Goal: Task Accomplishment & Management: Complete application form

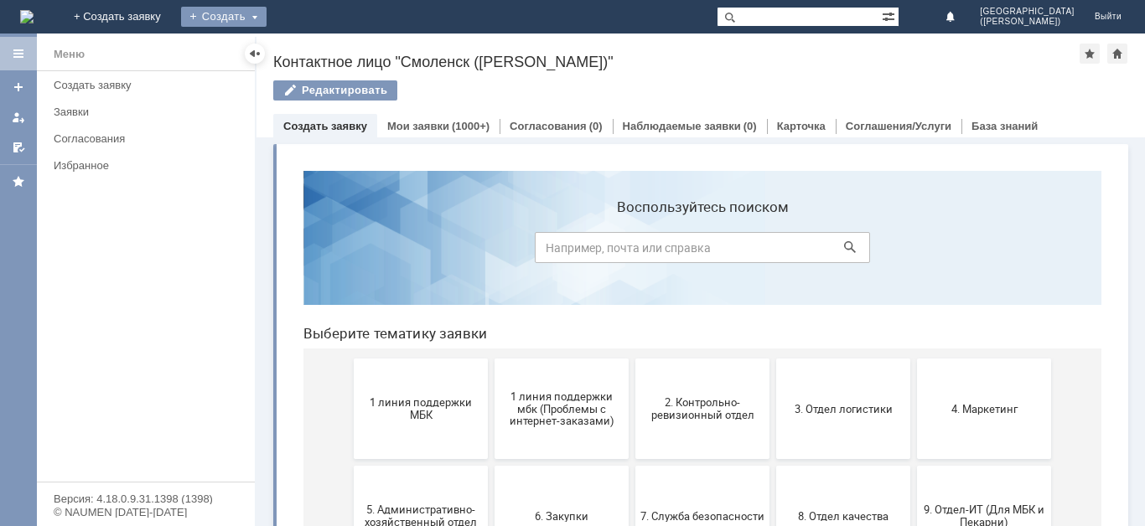
click at [267, 14] on div "Создать" at bounding box center [224, 17] width 86 height 20
click at [312, 47] on link "Заявка" at bounding box center [247, 50] width 127 height 20
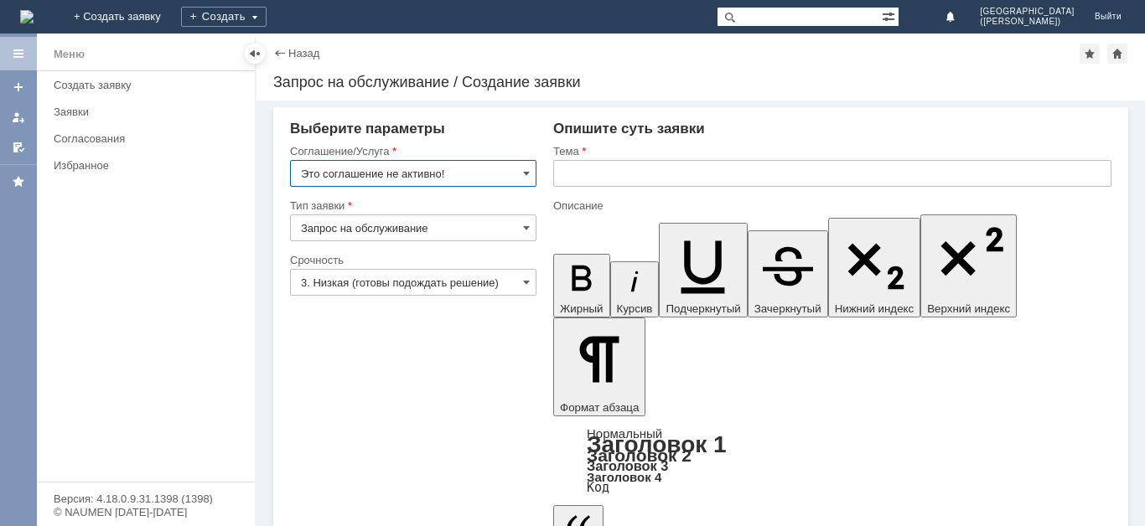
click at [494, 181] on input "Это соглашение не активно!" at bounding box center [413, 173] width 246 height 27
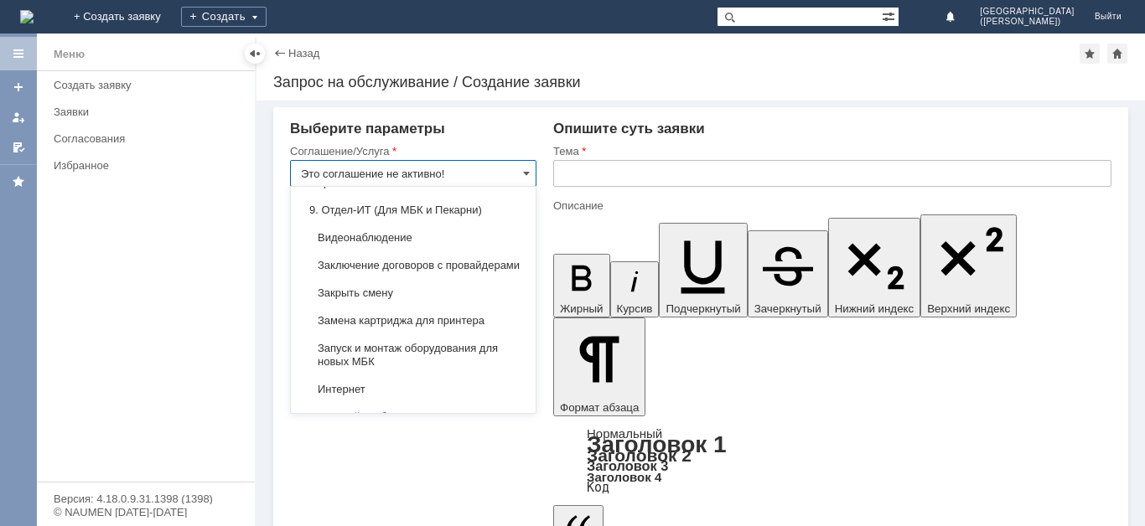
scroll to position [1671, 0]
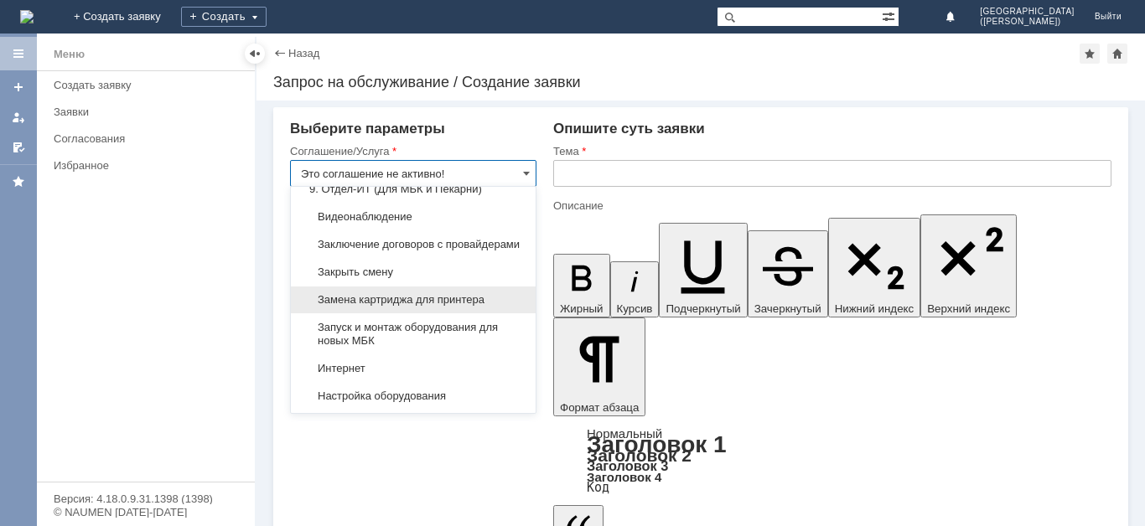
click at [494, 307] on span "Замена картриджа для принтера" at bounding box center [413, 299] width 225 height 13
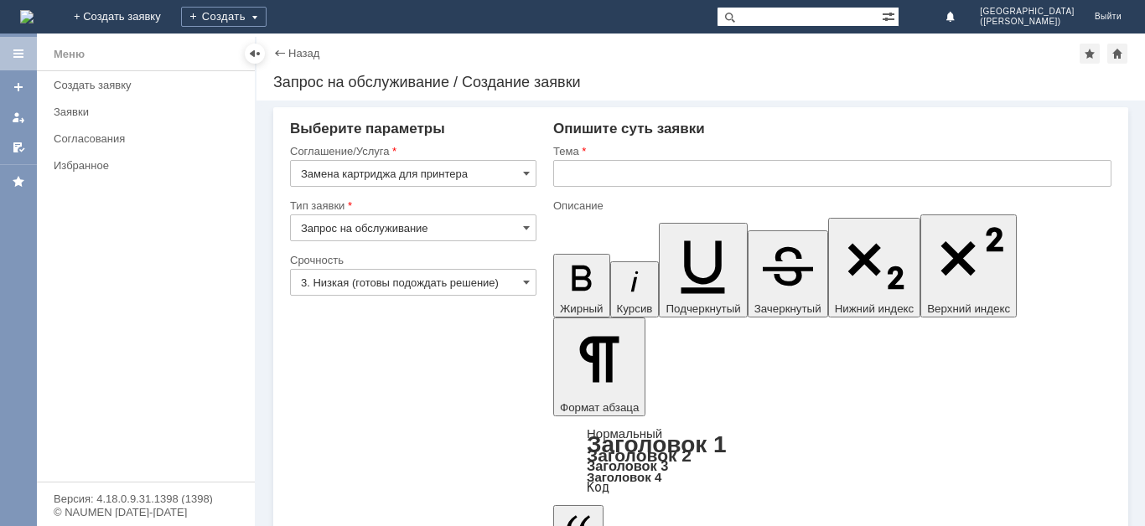
type input "Замена картриджа для принтера"
click at [420, 281] on input "3. Низкая (готовы подождать решение)" at bounding box center [413, 282] width 246 height 27
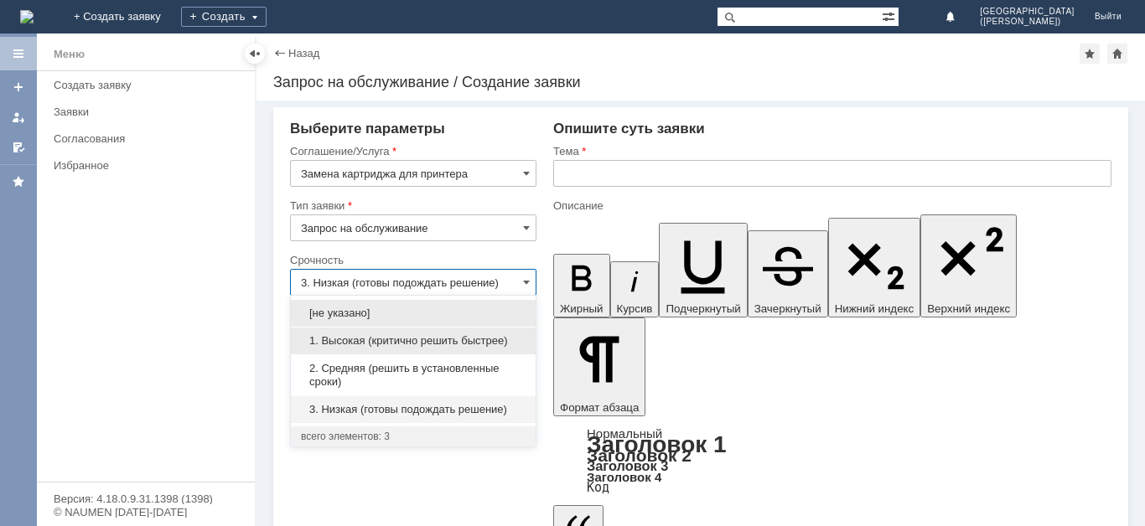
click at [391, 340] on span "1. Высокая (критично решить быстрее)" at bounding box center [413, 340] width 225 height 13
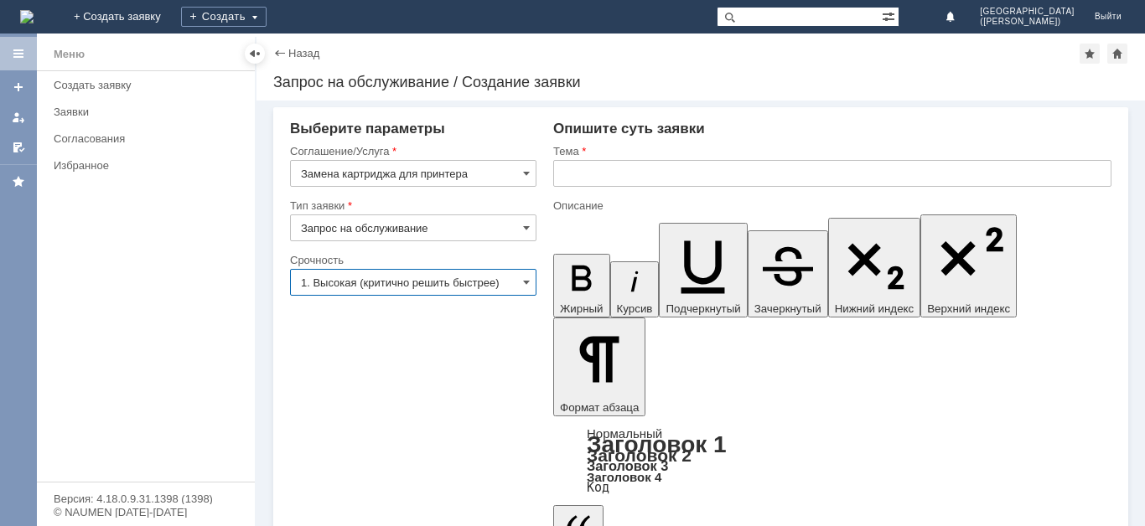
type input "1. Высокая (критично решить быстрее)"
click at [668, 169] on input "text" at bounding box center [832, 173] width 558 height 27
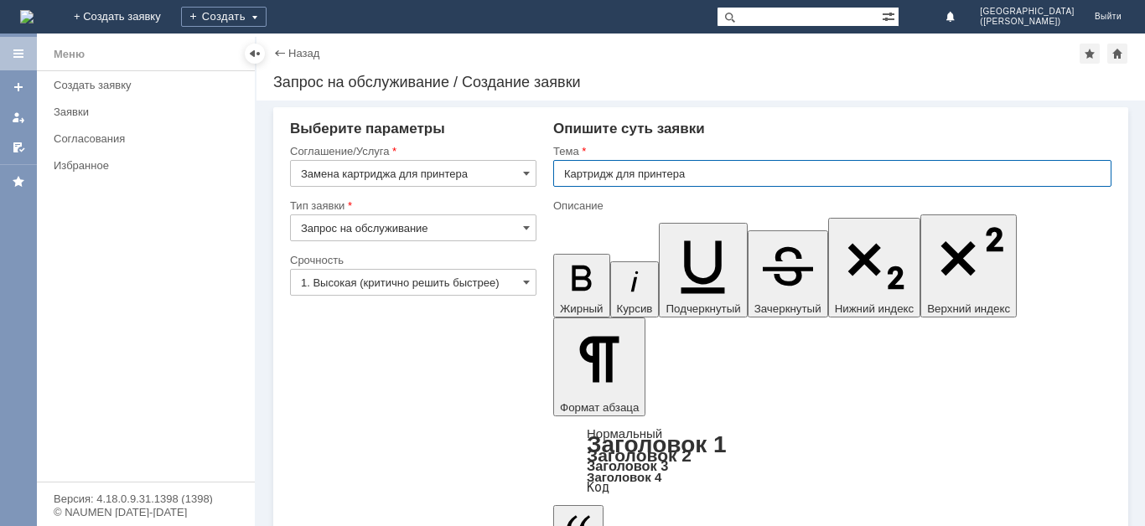
type input "Картридж для принтера"
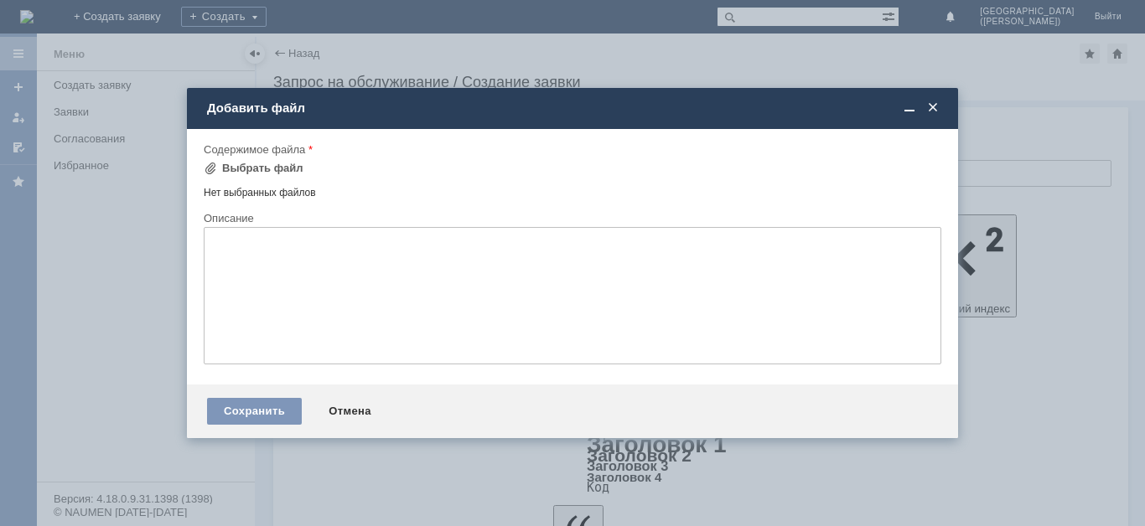
click at [939, 107] on span at bounding box center [933, 108] width 17 height 15
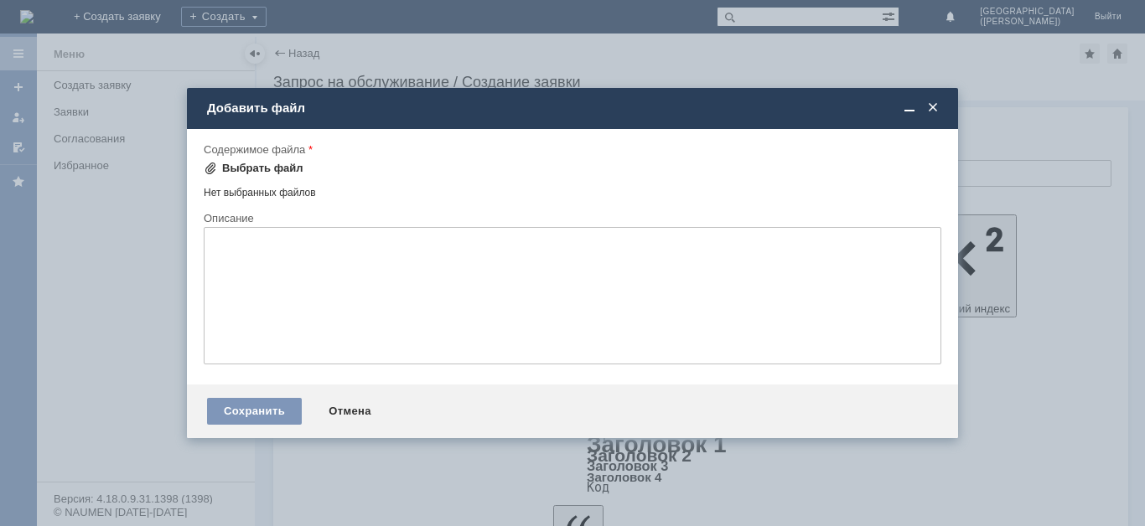
click at [267, 169] on div "Выбрать файл" at bounding box center [262, 168] width 81 height 13
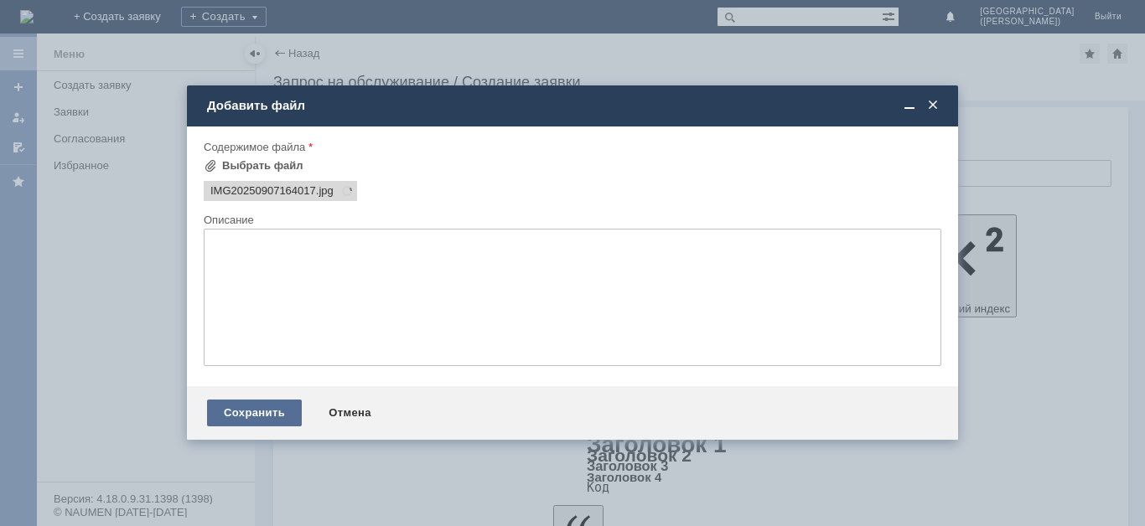
click at [236, 423] on div "Сохранить" at bounding box center [254, 413] width 95 height 27
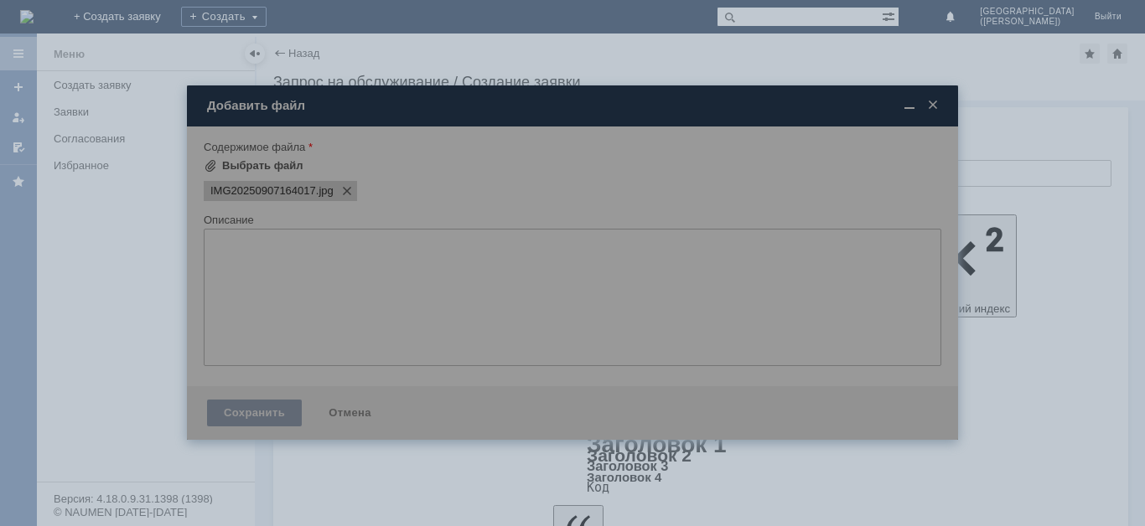
scroll to position [0, 0]
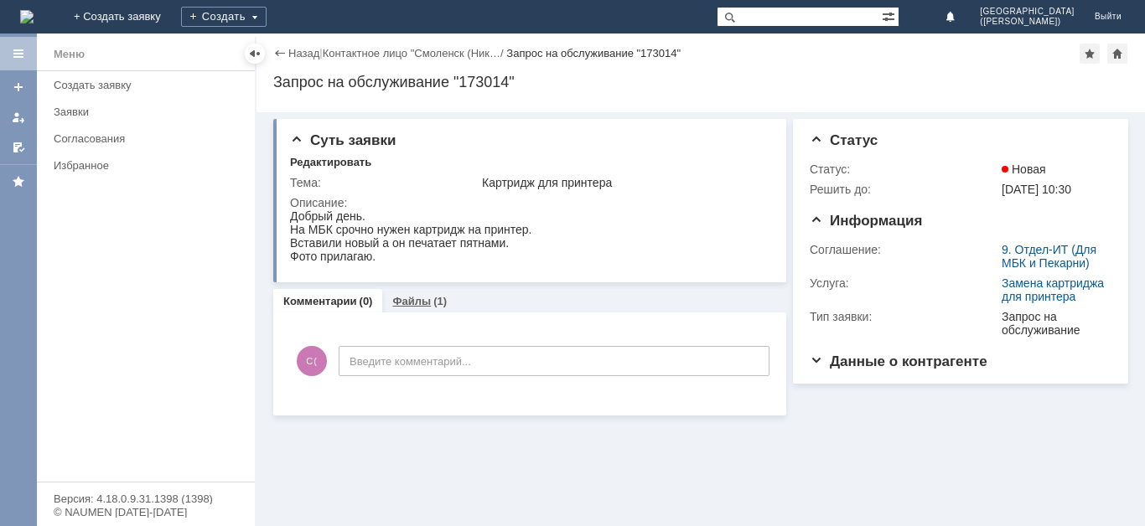
click at [429, 298] on div "Файлы (1)" at bounding box center [419, 301] width 54 height 11
